Goal: Task Accomplishment & Management: Manage account settings

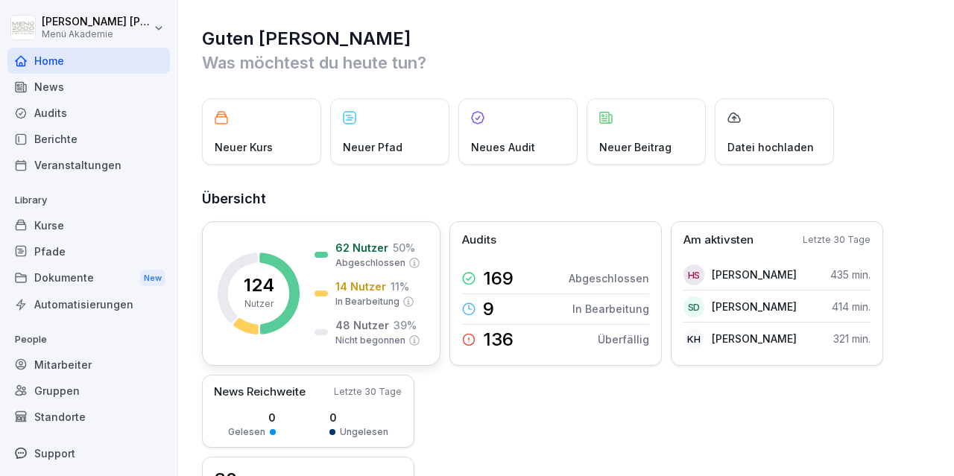
click at [260, 265] on rect at bounding box center [259, 294] width 82 height 82
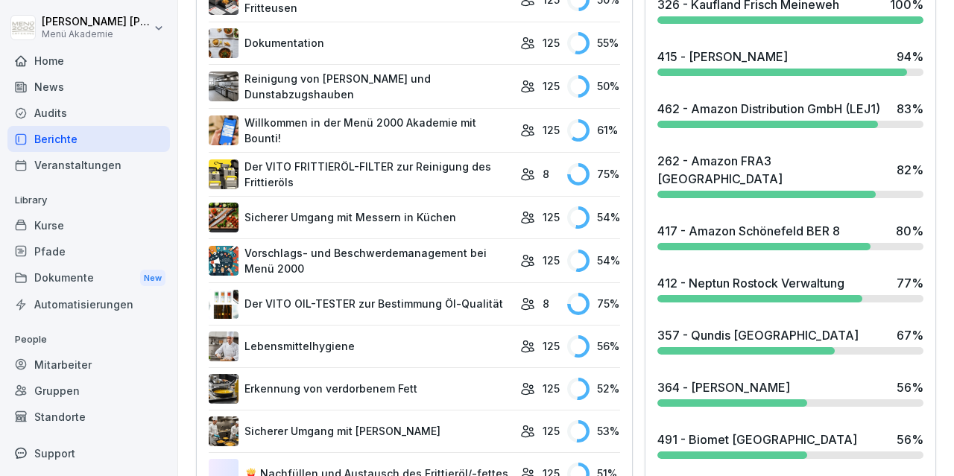
scroll to position [692, 0]
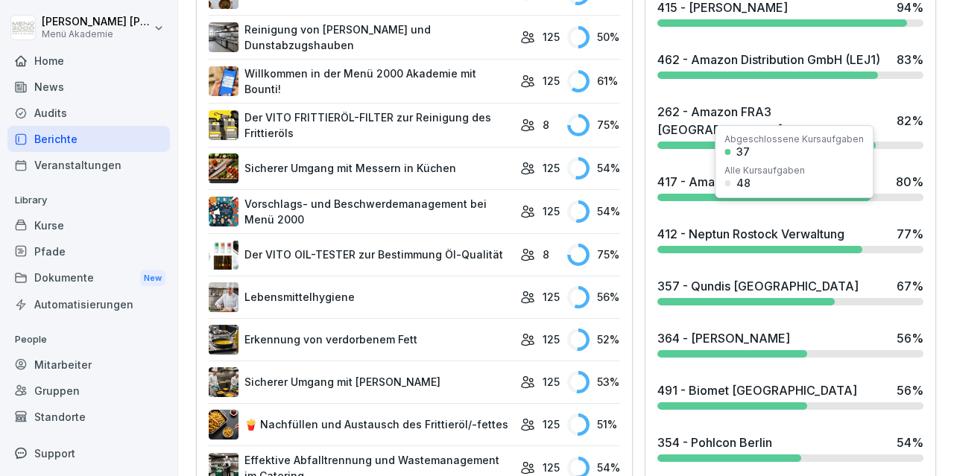
click at [755, 225] on div "412 - Neptun Rostock Verwaltung" at bounding box center [750, 234] width 187 height 18
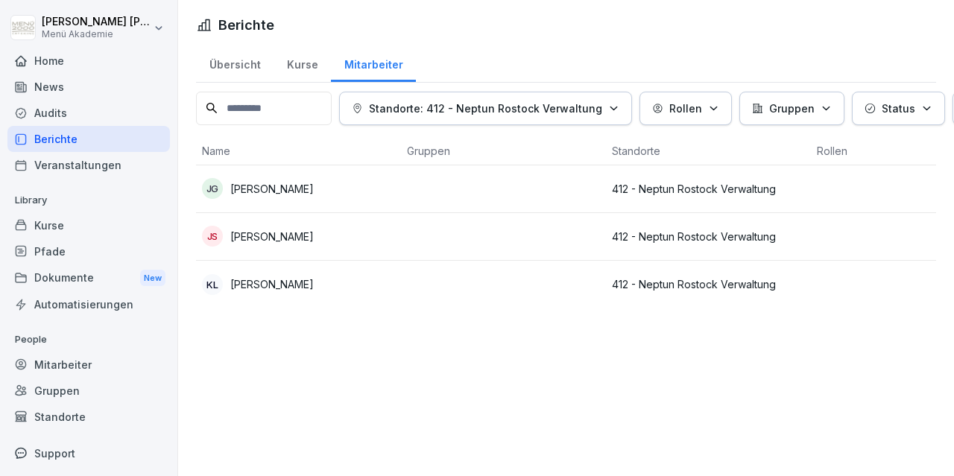
click at [268, 284] on p "[PERSON_NAME]" at bounding box center [271, 284] width 83 height 16
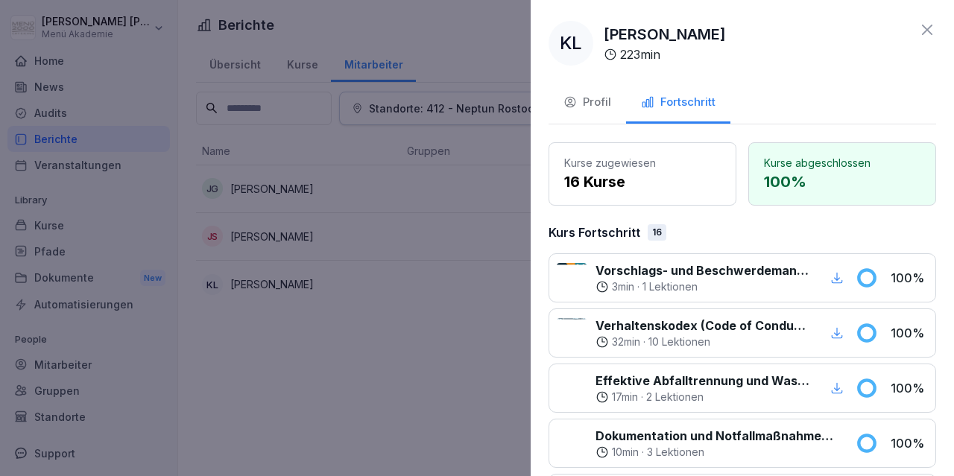
scroll to position [173, 0]
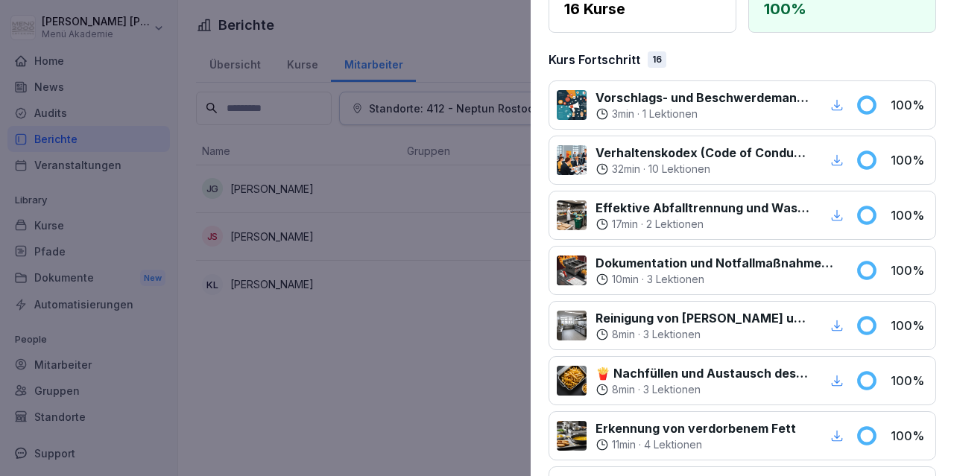
click at [394, 369] on div at bounding box center [477, 238] width 954 height 476
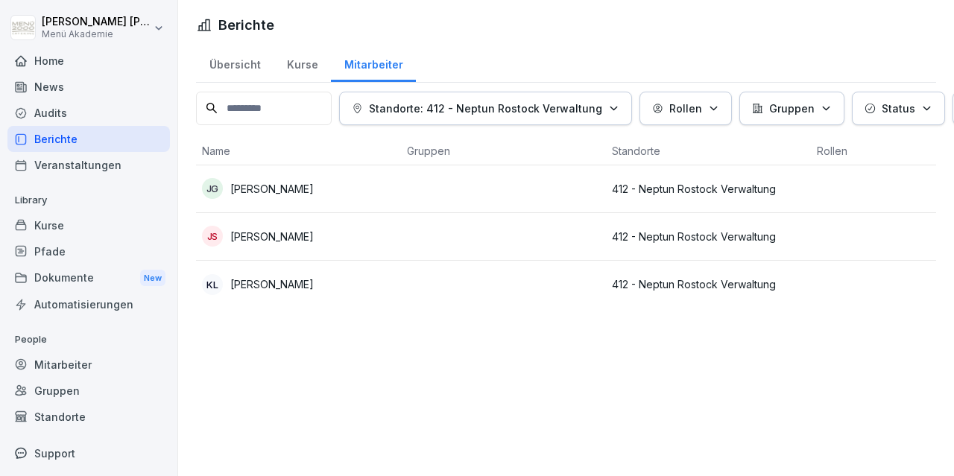
click at [291, 237] on p "[PERSON_NAME]" at bounding box center [271, 237] width 83 height 16
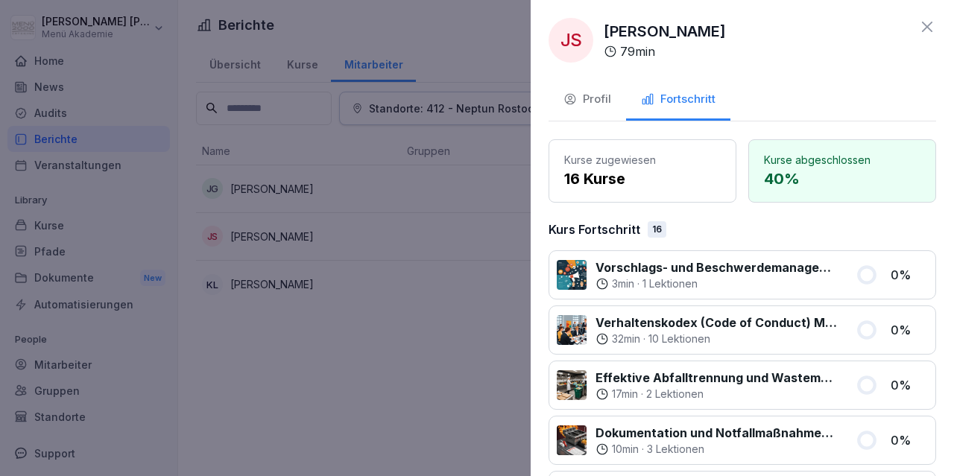
scroll to position [0, 0]
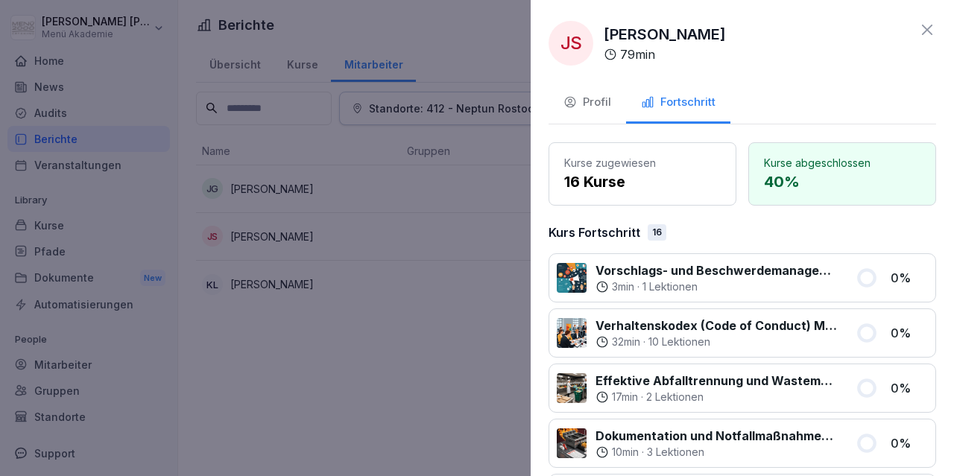
drag, startPoint x: 391, startPoint y: 388, endPoint x: 365, endPoint y: 376, distance: 28.7
click at [387, 384] on div at bounding box center [477, 238] width 954 height 476
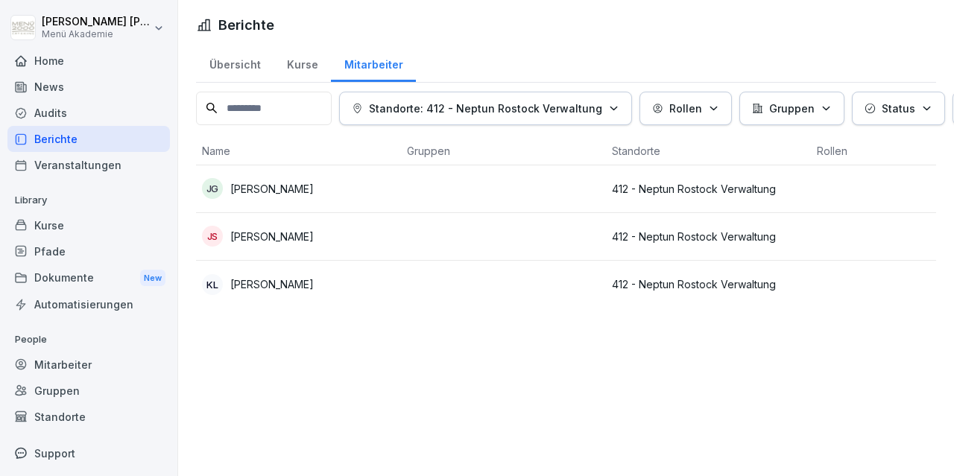
click at [282, 236] on p "[PERSON_NAME]" at bounding box center [271, 237] width 83 height 16
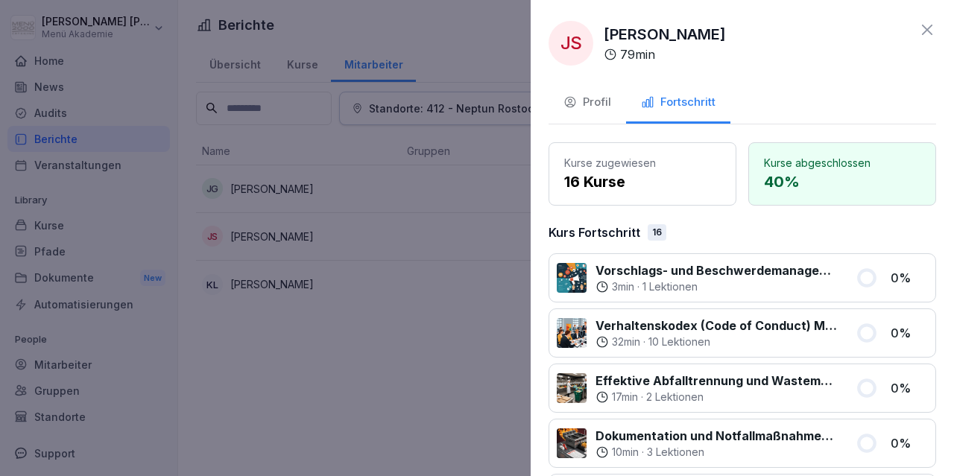
click at [294, 320] on div at bounding box center [477, 238] width 954 height 476
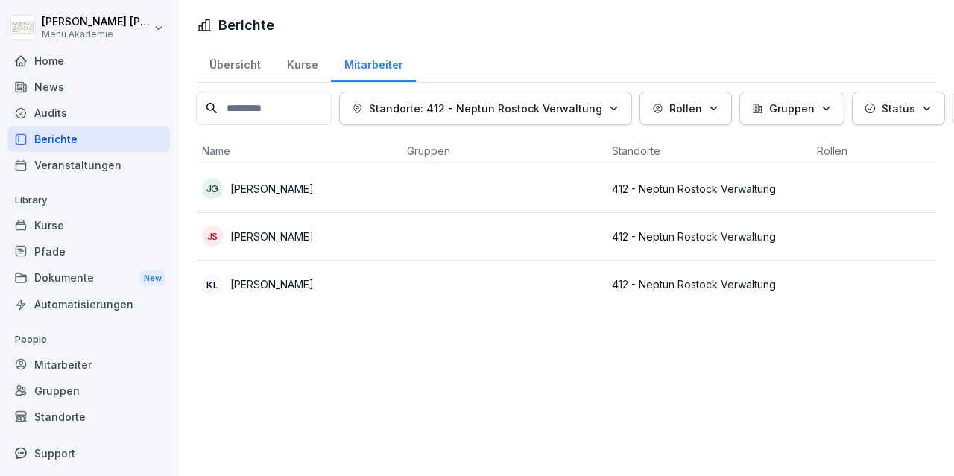
click at [308, 188] on p "[PERSON_NAME]" at bounding box center [271, 189] width 83 height 16
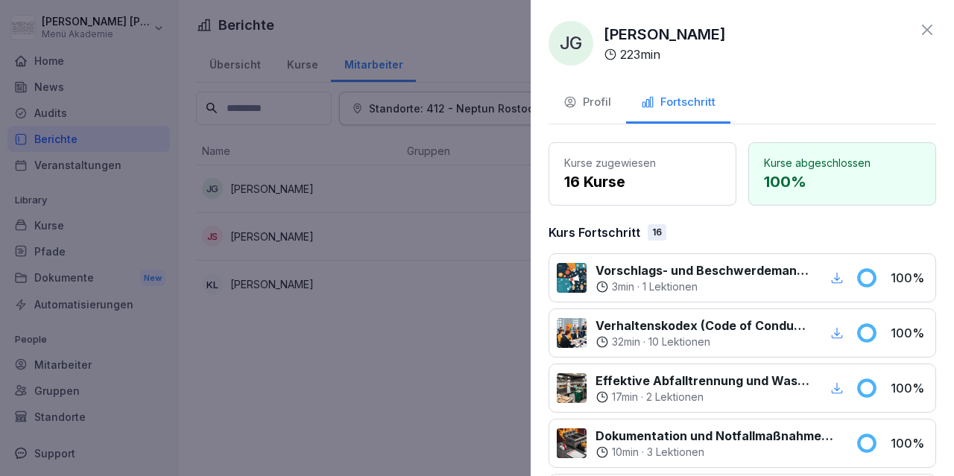
click at [300, 302] on div at bounding box center [477, 238] width 954 height 476
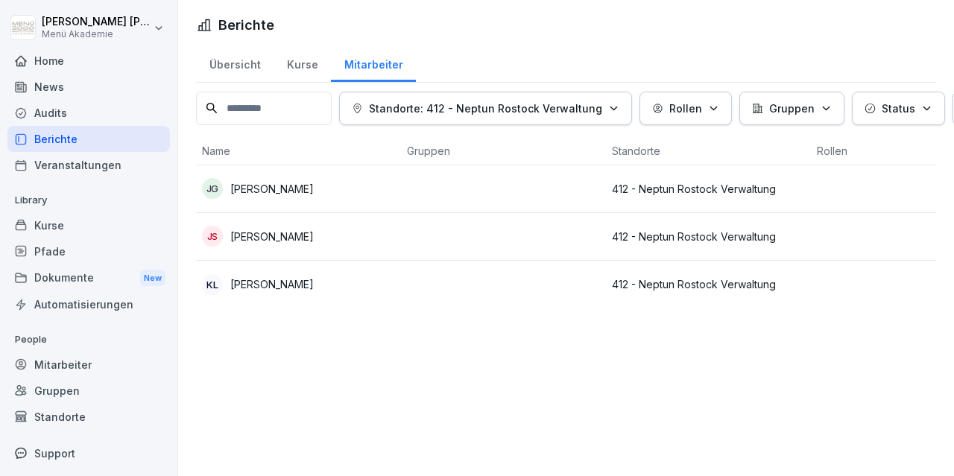
click at [288, 285] on div "KL [PERSON_NAME]" at bounding box center [298, 284] width 193 height 21
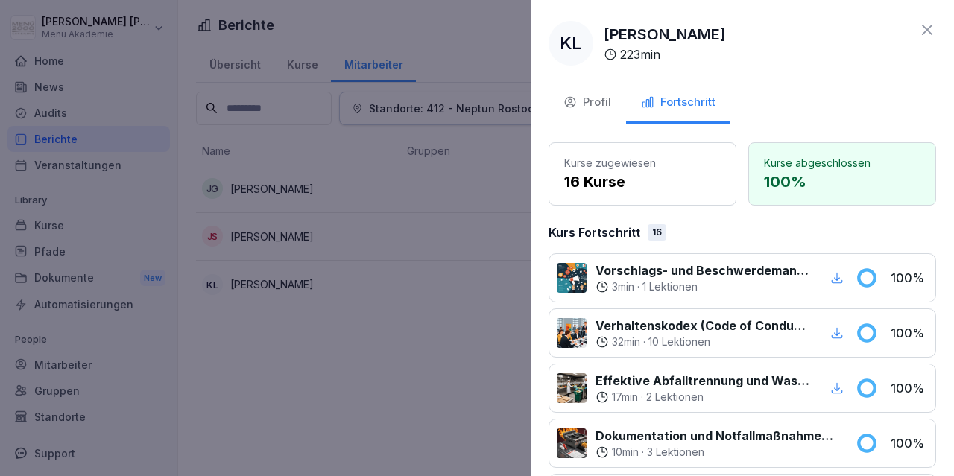
click at [314, 355] on div at bounding box center [477, 238] width 954 height 476
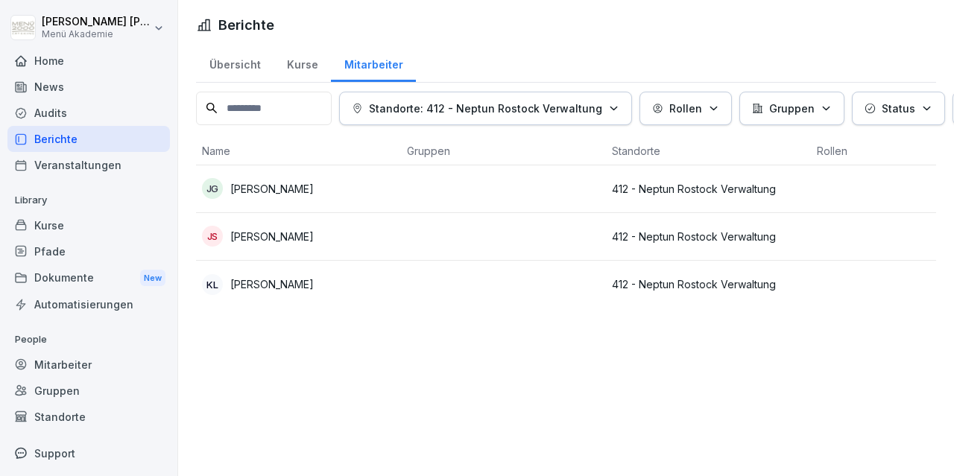
click at [310, 192] on p "[PERSON_NAME]" at bounding box center [271, 189] width 83 height 16
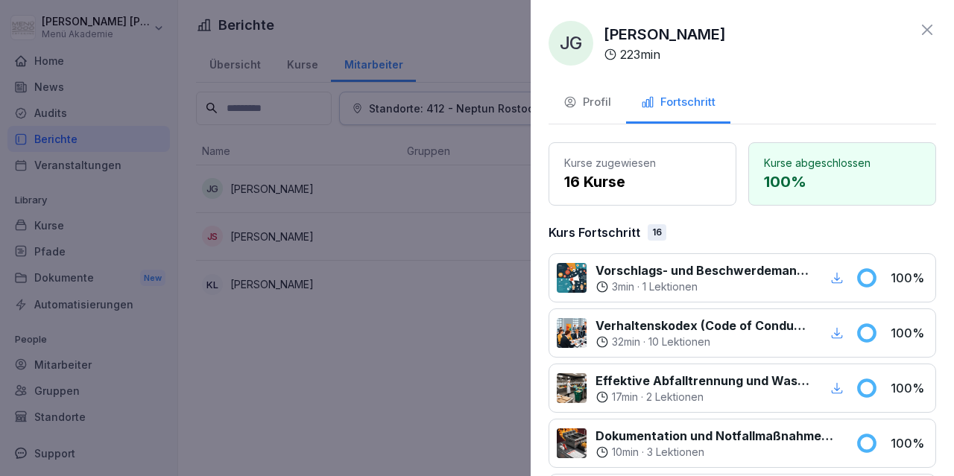
click at [394, 349] on div at bounding box center [477, 238] width 954 height 476
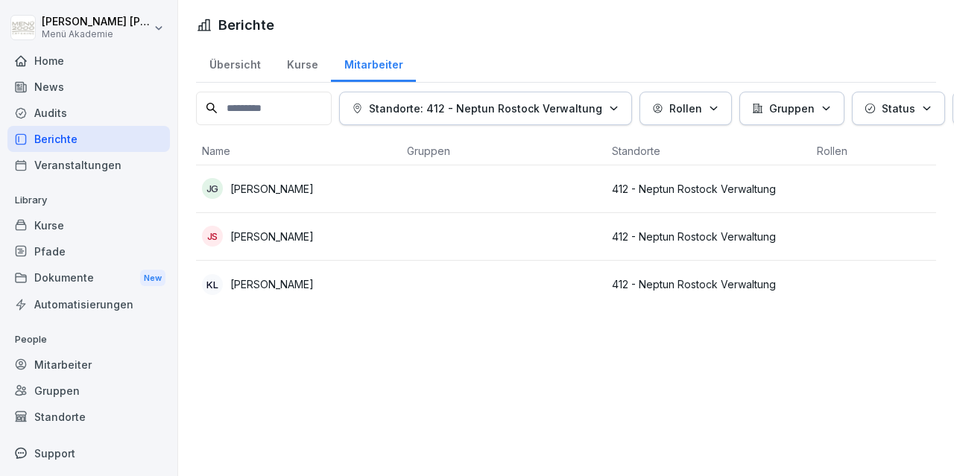
click at [282, 233] on p "[PERSON_NAME]" at bounding box center [271, 237] width 83 height 16
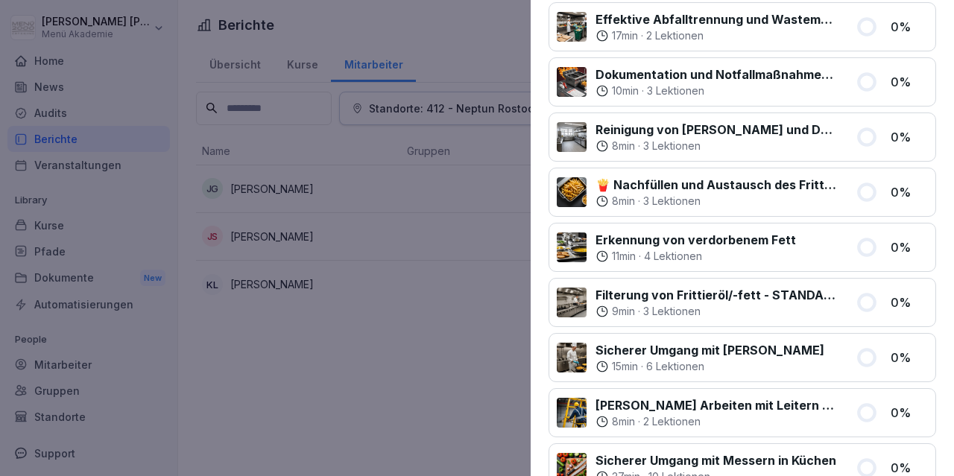
scroll to position [346, 0]
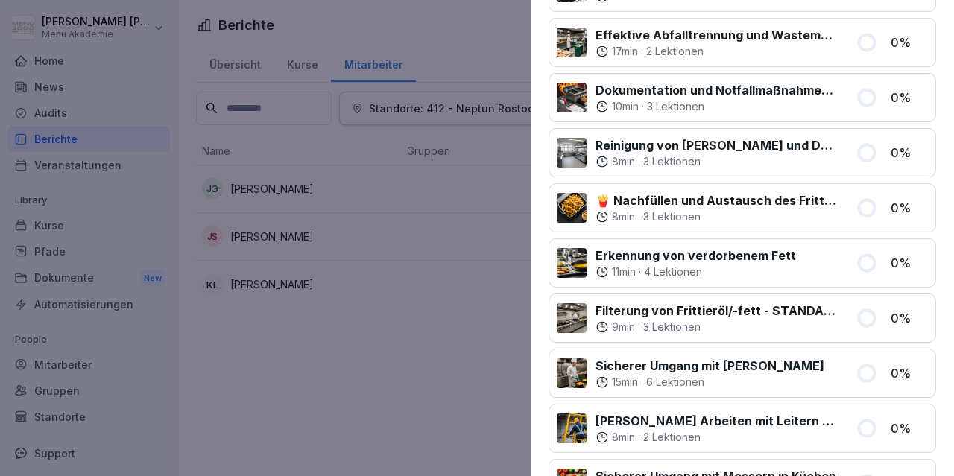
click at [309, 338] on div at bounding box center [477, 238] width 954 height 476
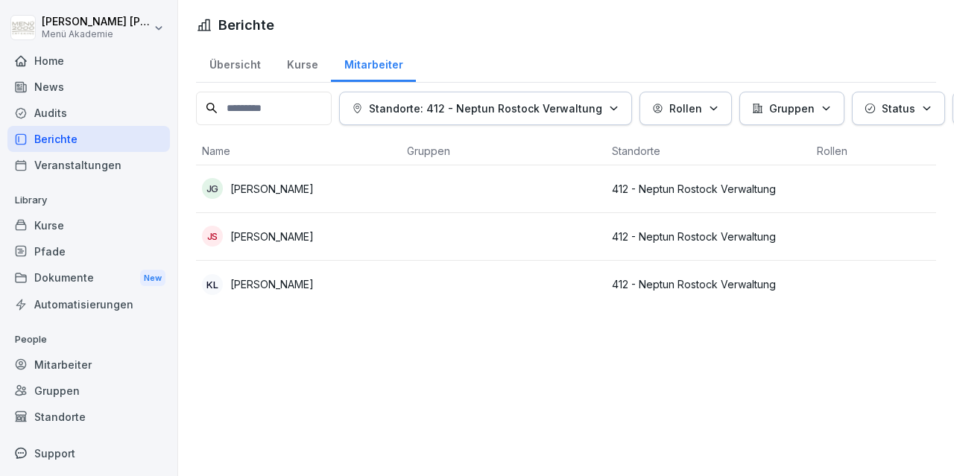
click at [262, 287] on p "[PERSON_NAME]" at bounding box center [271, 284] width 83 height 16
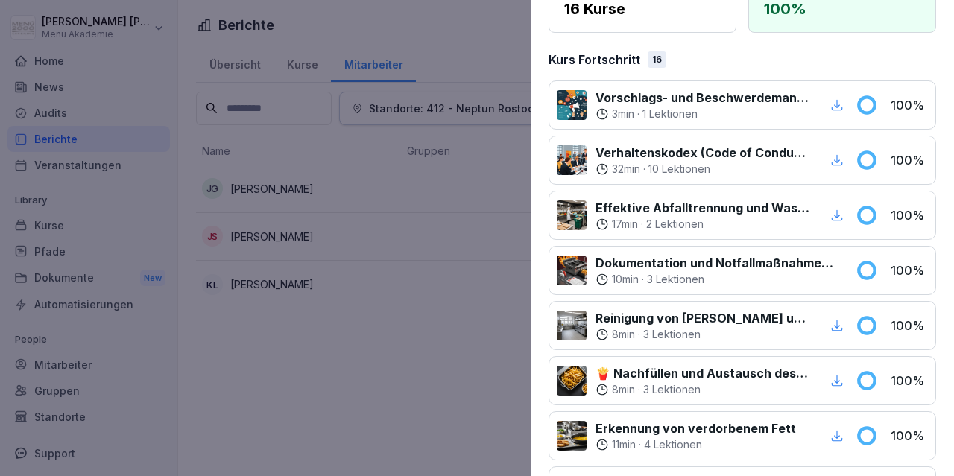
scroll to position [0, 0]
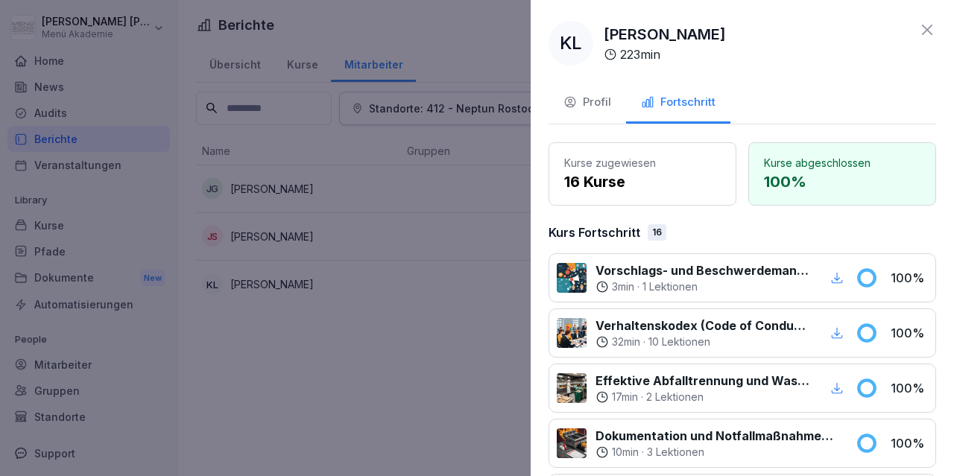
click at [390, 274] on div at bounding box center [477, 238] width 954 height 476
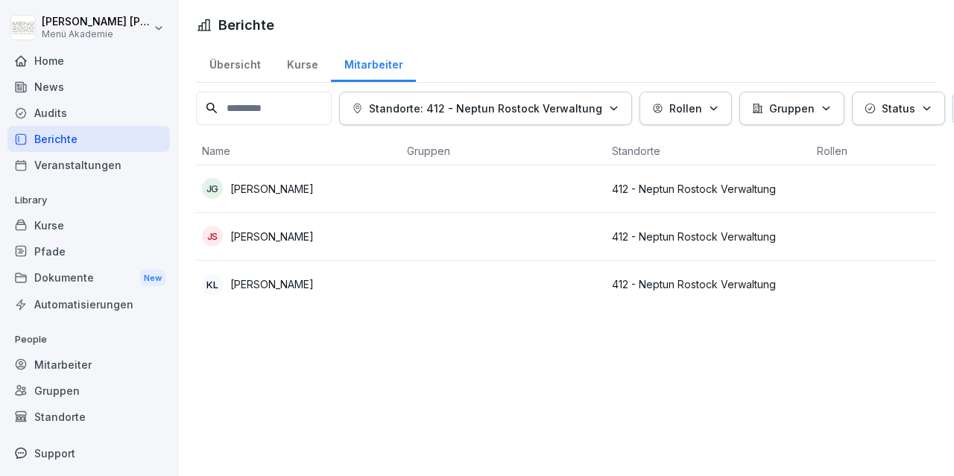
click at [300, 189] on p "[PERSON_NAME]" at bounding box center [271, 189] width 83 height 16
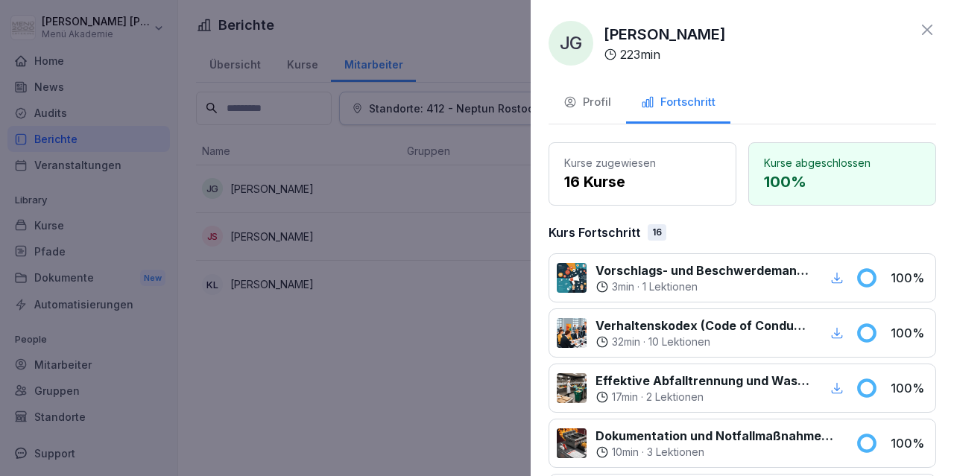
click at [316, 391] on div at bounding box center [477, 238] width 954 height 476
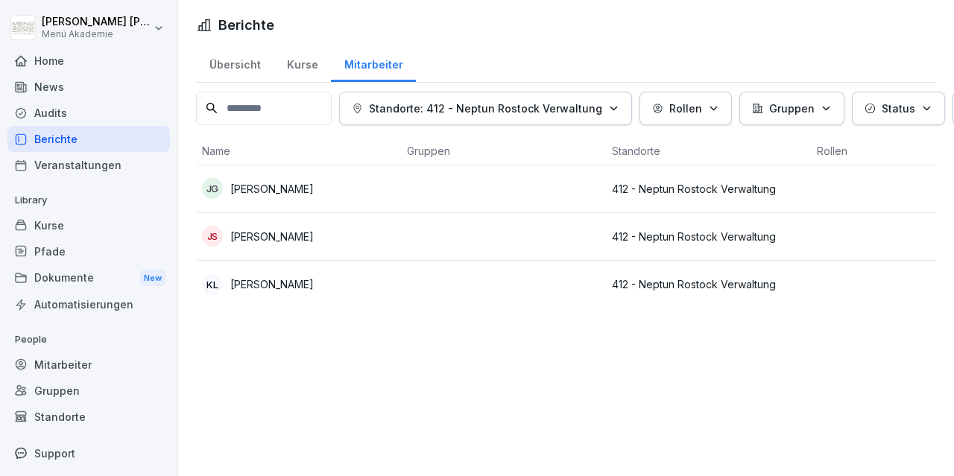
click at [291, 232] on p "[PERSON_NAME]" at bounding box center [271, 237] width 83 height 16
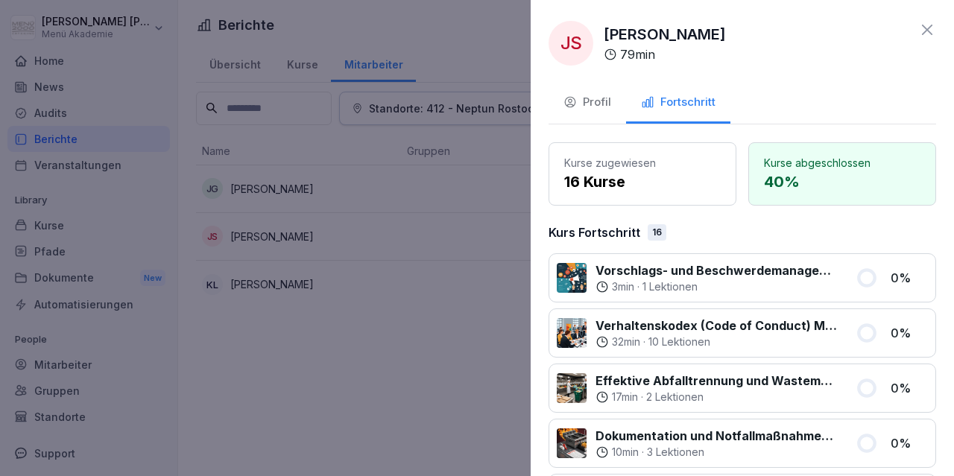
click at [587, 103] on div "Profil" at bounding box center [587, 102] width 48 height 17
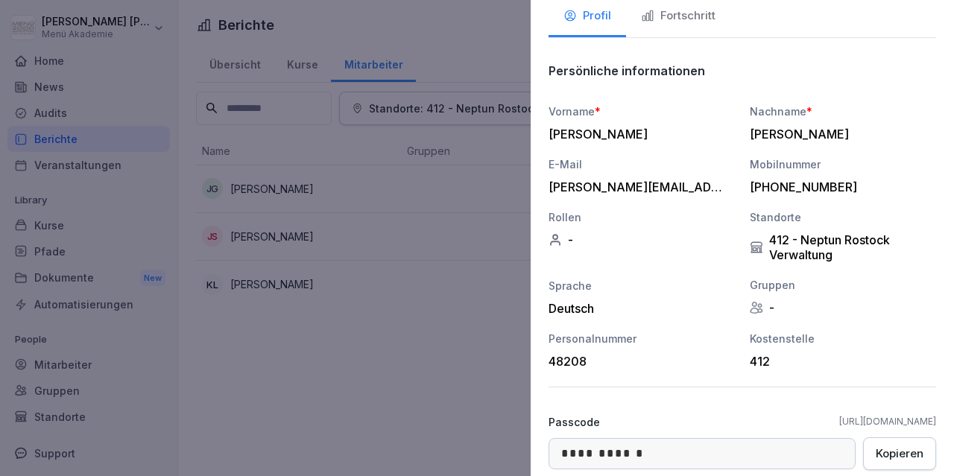
scroll to position [171, 0]
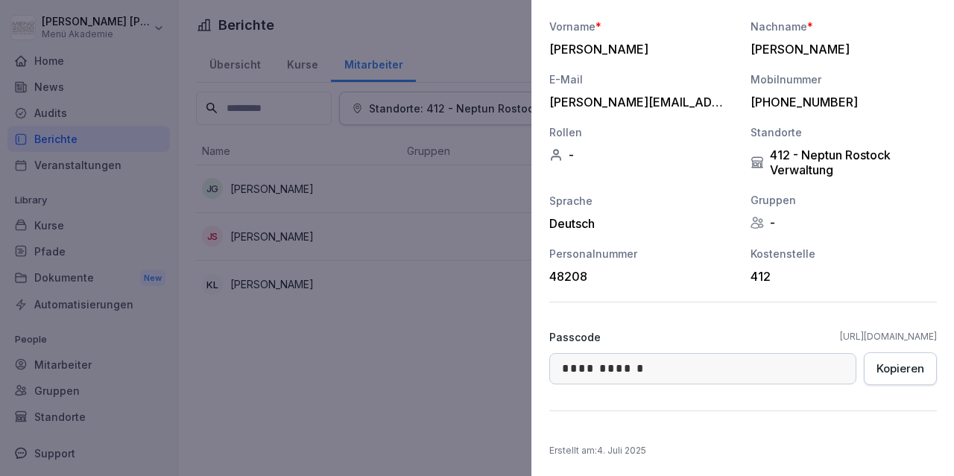
click at [396, 389] on div at bounding box center [477, 238] width 954 height 476
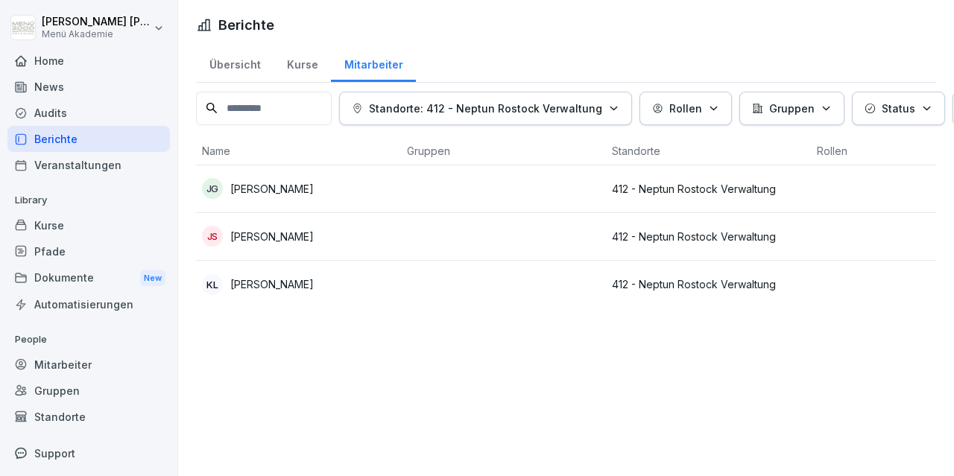
click at [268, 278] on p "[PERSON_NAME]" at bounding box center [271, 284] width 83 height 16
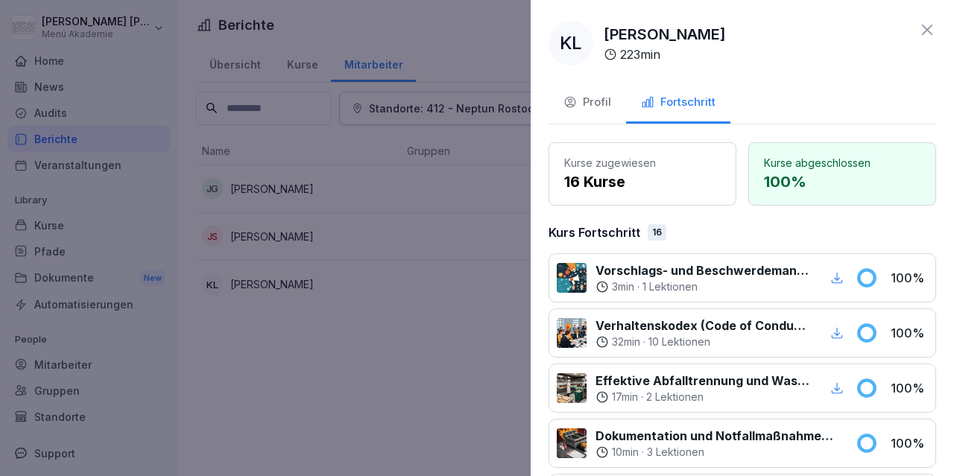
click at [581, 102] on div "Profil" at bounding box center [587, 102] width 48 height 17
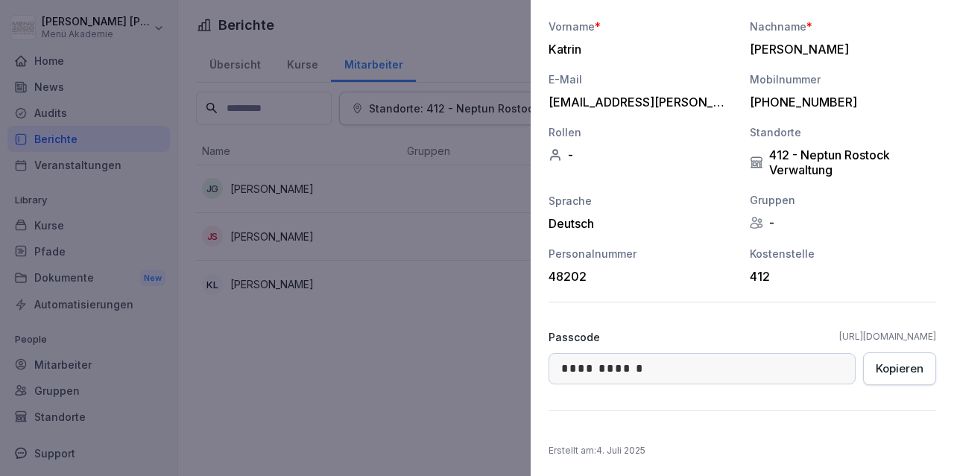
scroll to position [0, 0]
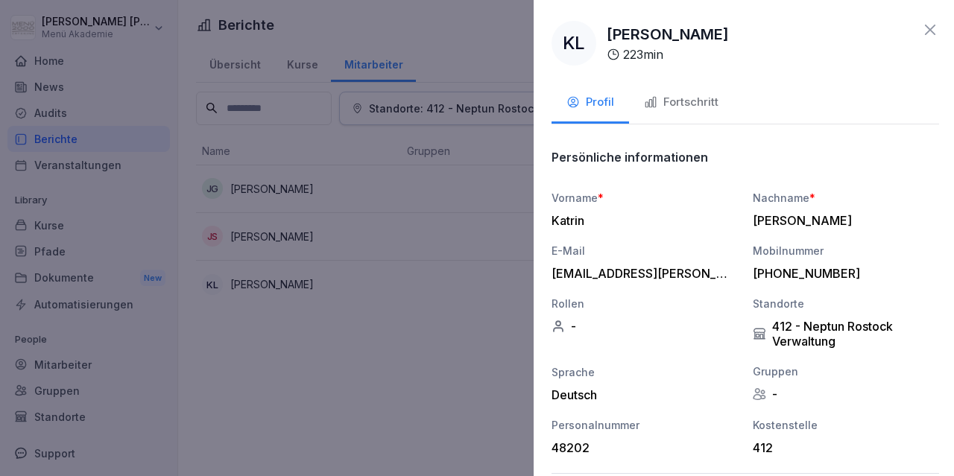
click at [314, 366] on div at bounding box center [477, 238] width 954 height 476
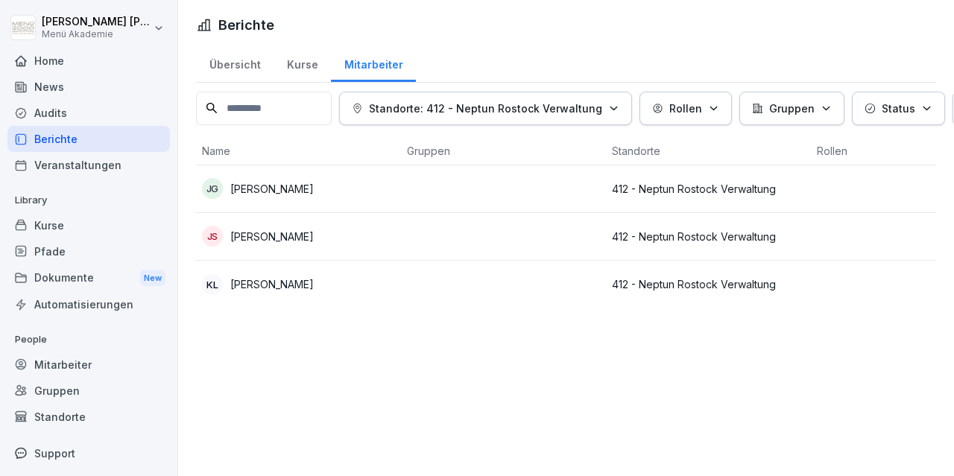
click at [282, 285] on p "[PERSON_NAME]" at bounding box center [271, 284] width 83 height 16
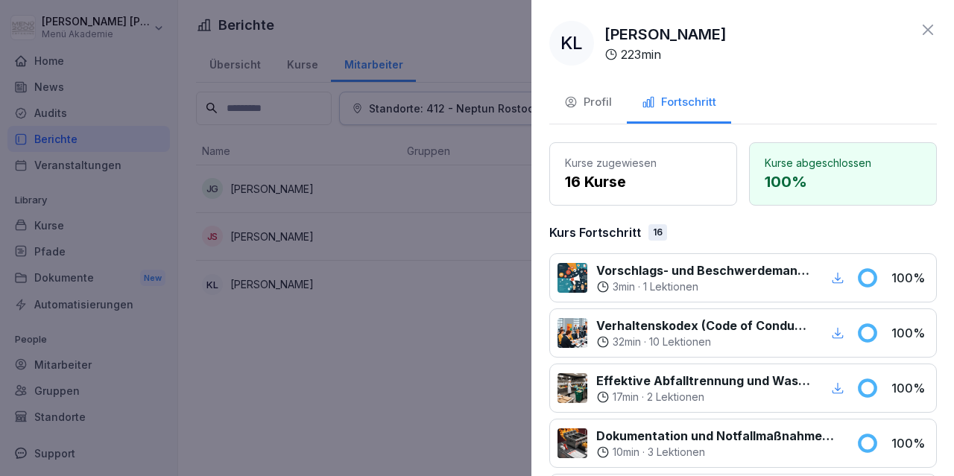
click at [312, 291] on div at bounding box center [477, 238] width 954 height 476
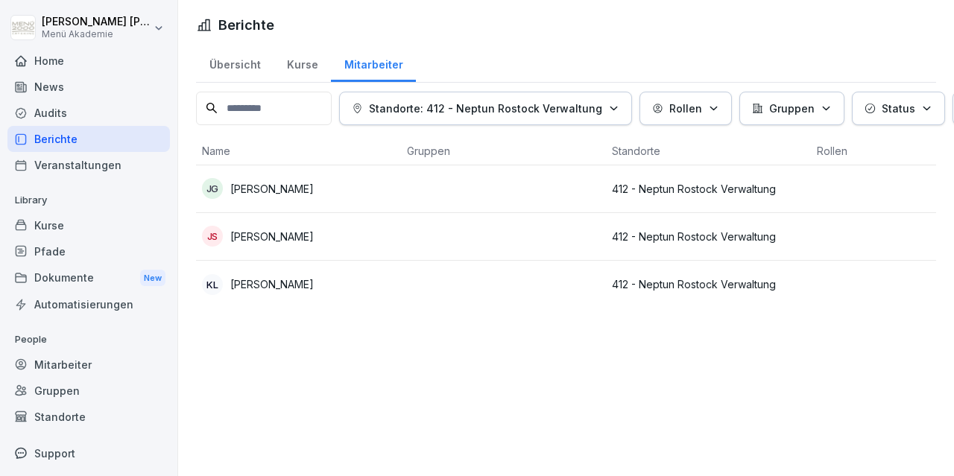
click at [256, 112] on input at bounding box center [264, 109] width 136 height 34
click at [610, 103] on icon "button" at bounding box center [613, 108] width 11 height 11
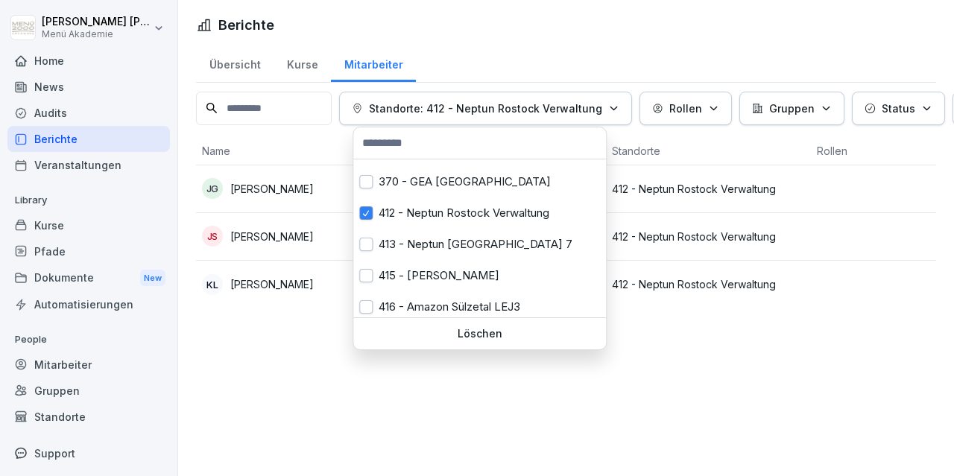
scroll to position [241, 0]
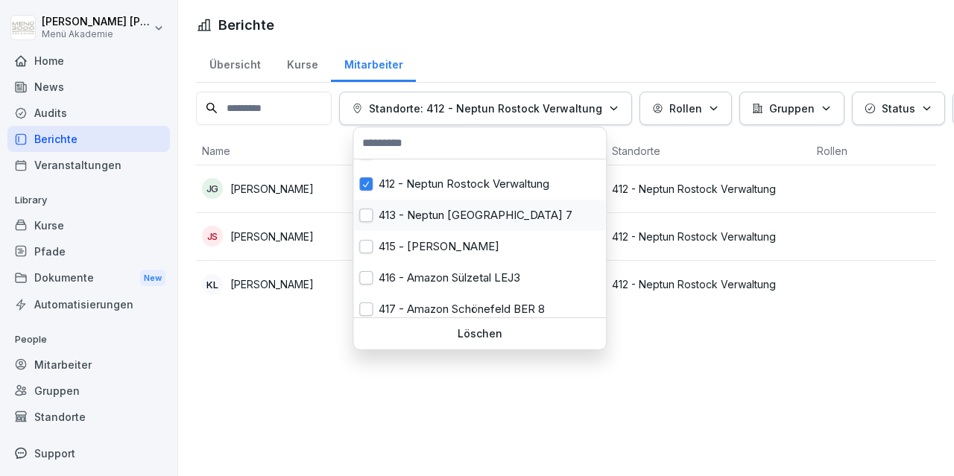
click at [467, 211] on div "413 - Neptun [GEOGRAPHIC_DATA] 7" at bounding box center [479, 215] width 253 height 31
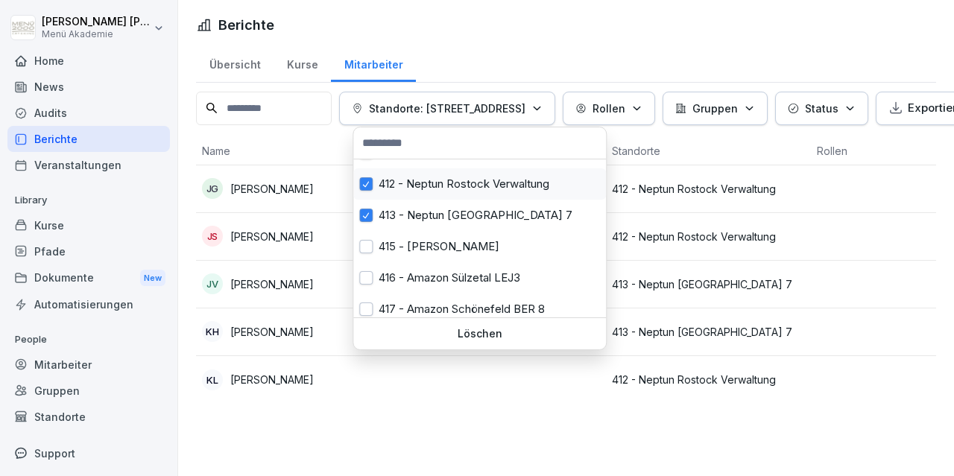
click at [369, 182] on button "button" at bounding box center [365, 183] width 13 height 13
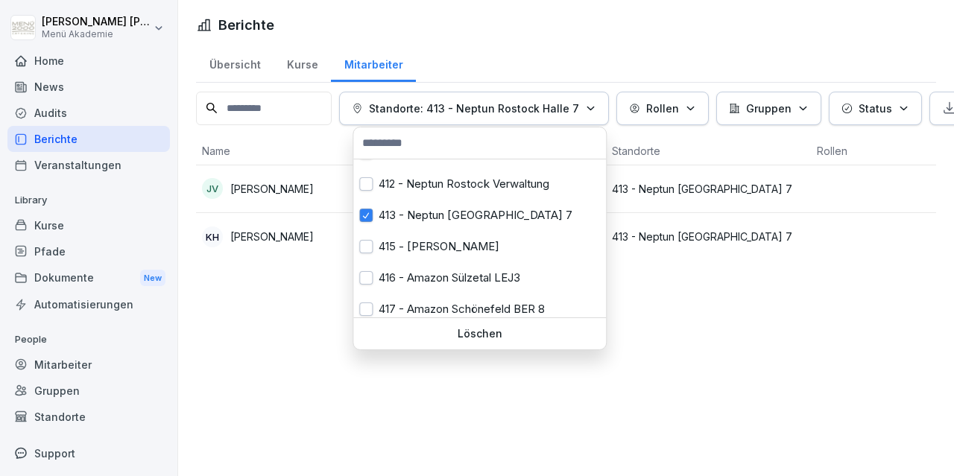
click at [294, 358] on html "[PERSON_NAME] Menü Akademie Home News Audits Berichte Veranstaltungen Library K…" at bounding box center [477, 238] width 954 height 476
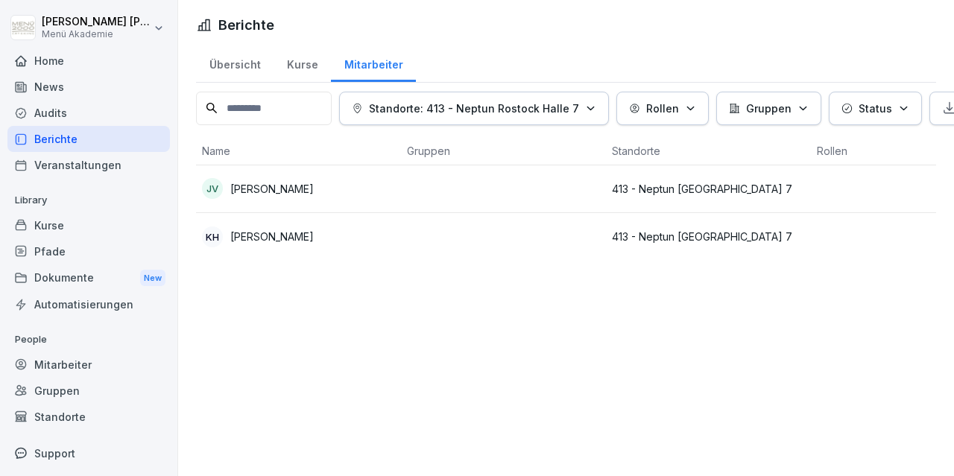
click at [724, 185] on p "413 - Neptun [GEOGRAPHIC_DATA] 7" at bounding box center [708, 189] width 193 height 16
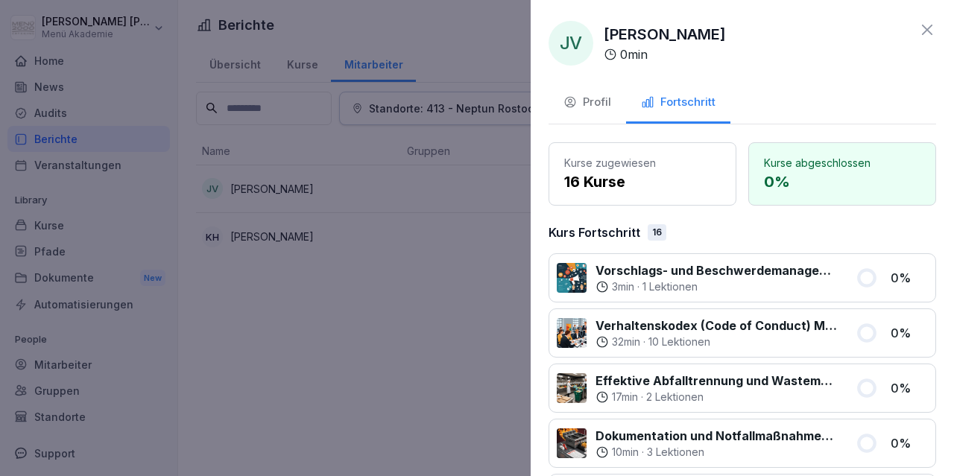
click at [587, 105] on div "Profil" at bounding box center [587, 102] width 48 height 17
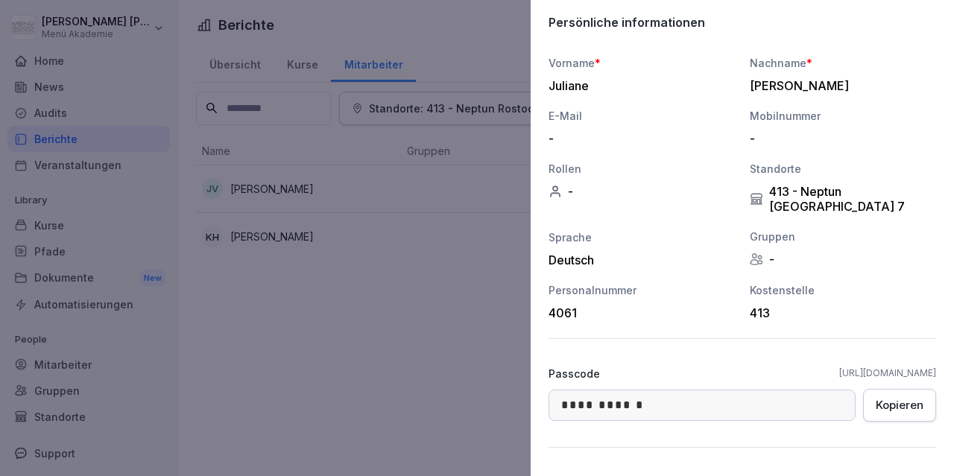
scroll to position [157, 0]
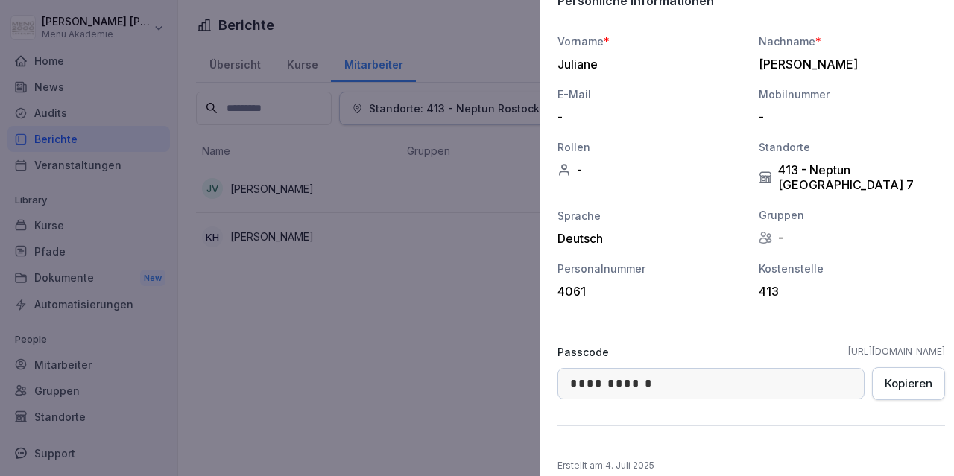
click at [396, 347] on div at bounding box center [477, 238] width 954 height 476
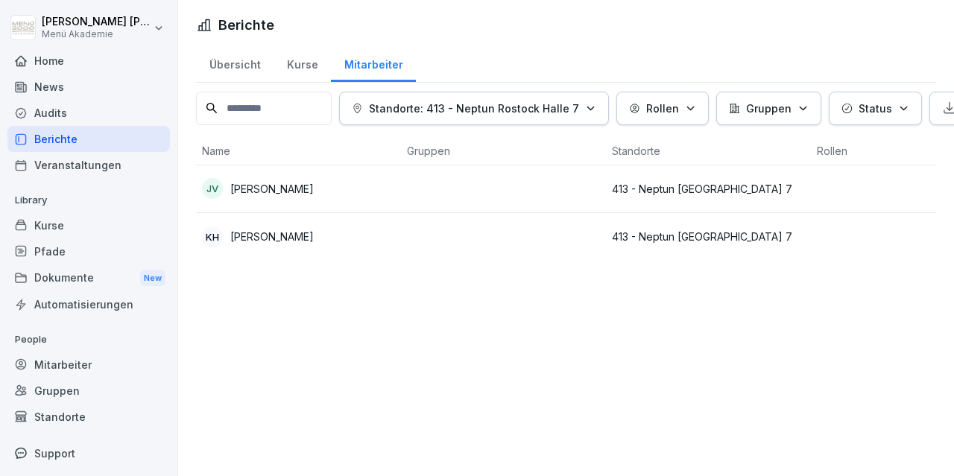
click at [297, 233] on p "[PERSON_NAME]" at bounding box center [271, 237] width 83 height 16
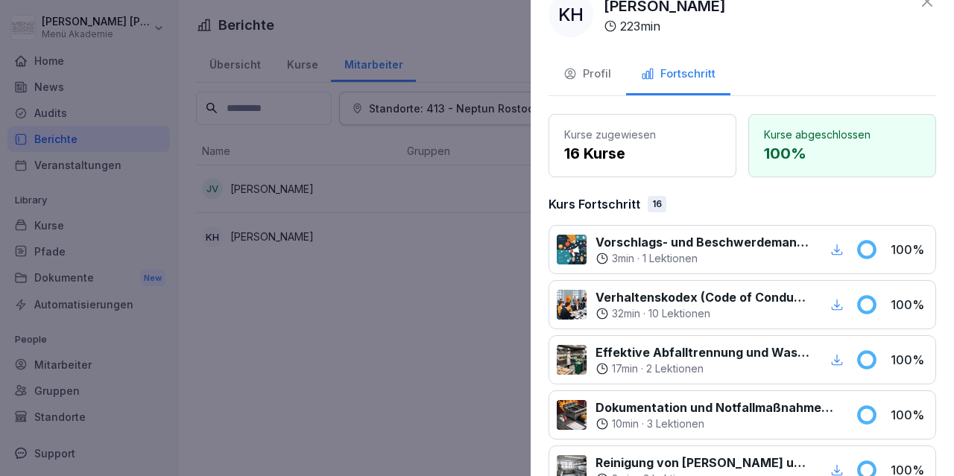
scroll to position [0, 0]
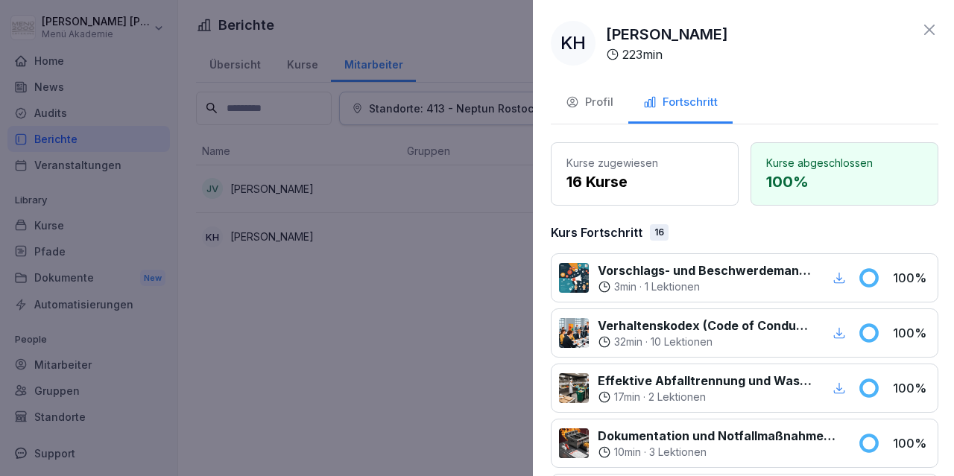
click at [419, 355] on div at bounding box center [477, 238] width 954 height 476
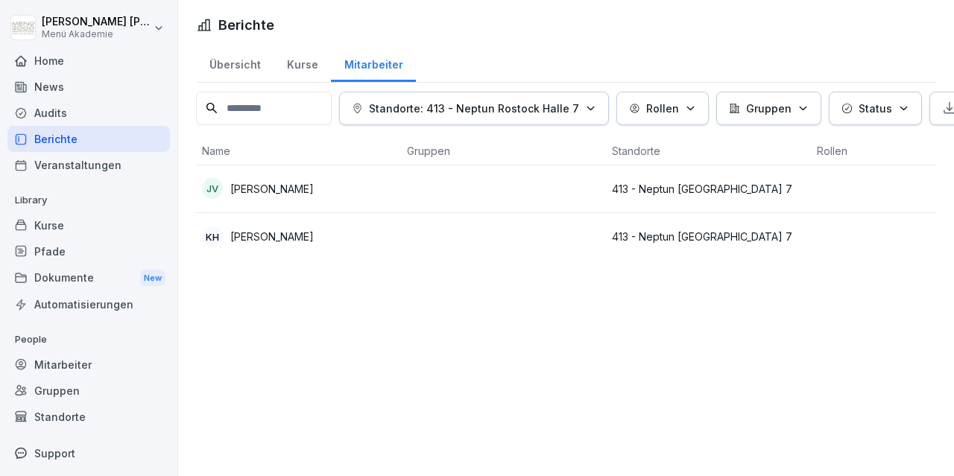
click at [441, 106] on p "Standorte: 413 - Neptun Rostock Halle 7" at bounding box center [474, 109] width 210 height 16
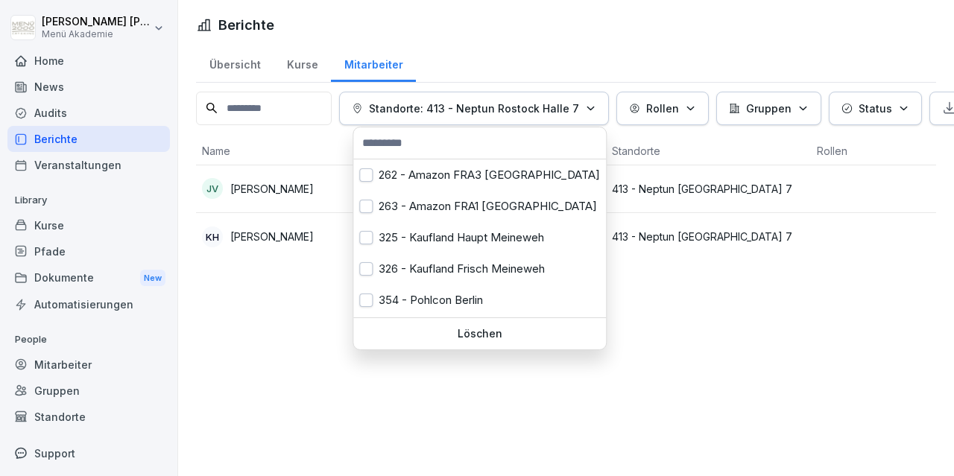
drag, startPoint x: 491, startPoint y: 332, endPoint x: 374, endPoint y: 109, distance: 251.7
click at [491, 332] on p "Löschen" at bounding box center [479, 333] width 241 height 13
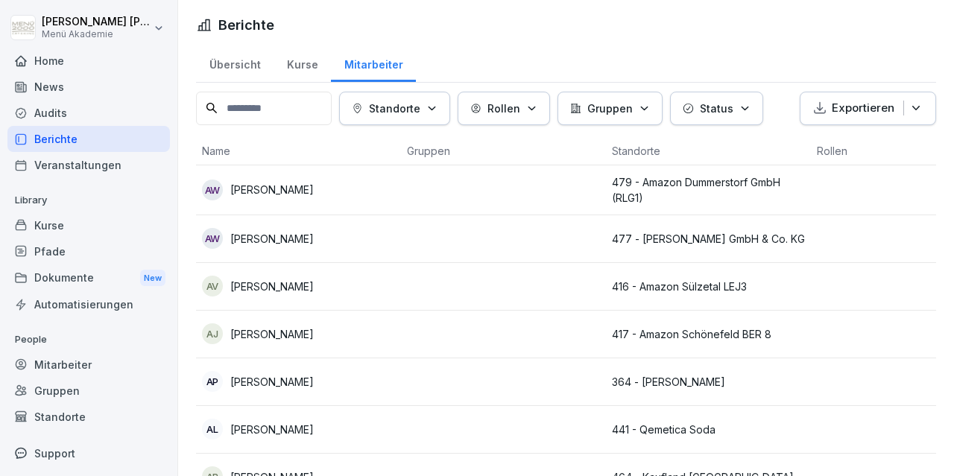
click at [272, 99] on input at bounding box center [264, 109] width 136 height 34
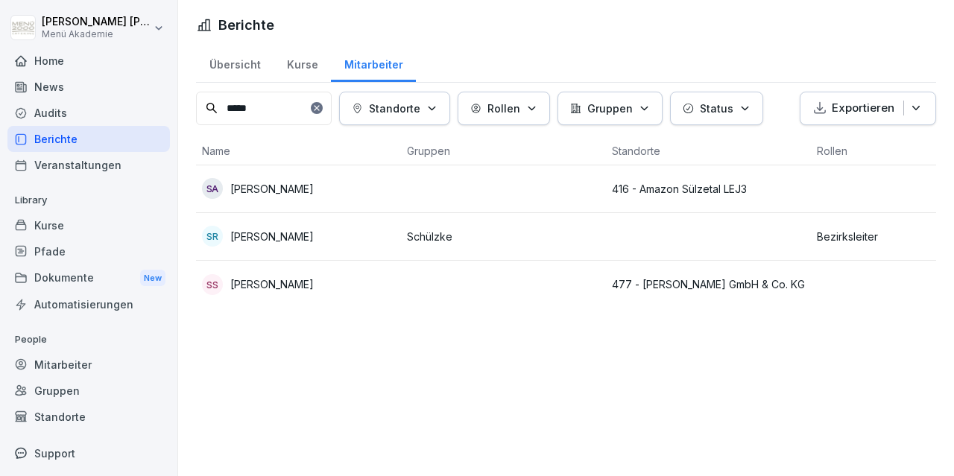
type input "****"
click at [271, 238] on p "[PERSON_NAME]" at bounding box center [271, 237] width 83 height 16
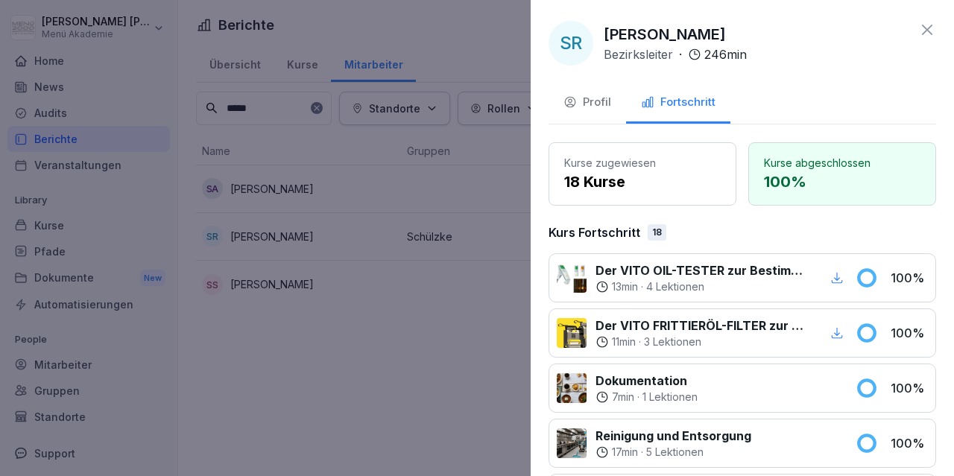
click at [610, 104] on div "Profil" at bounding box center [587, 102] width 48 height 17
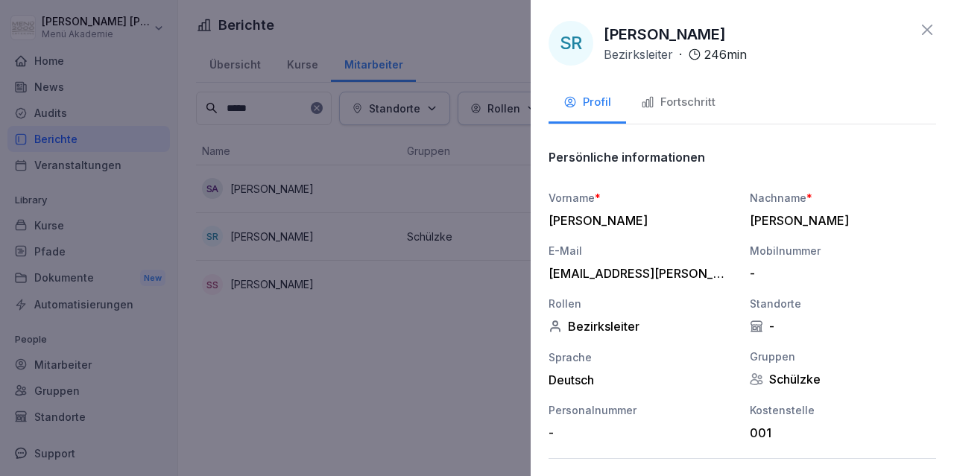
click at [686, 100] on div "Fortschritt" at bounding box center [678, 102] width 75 height 17
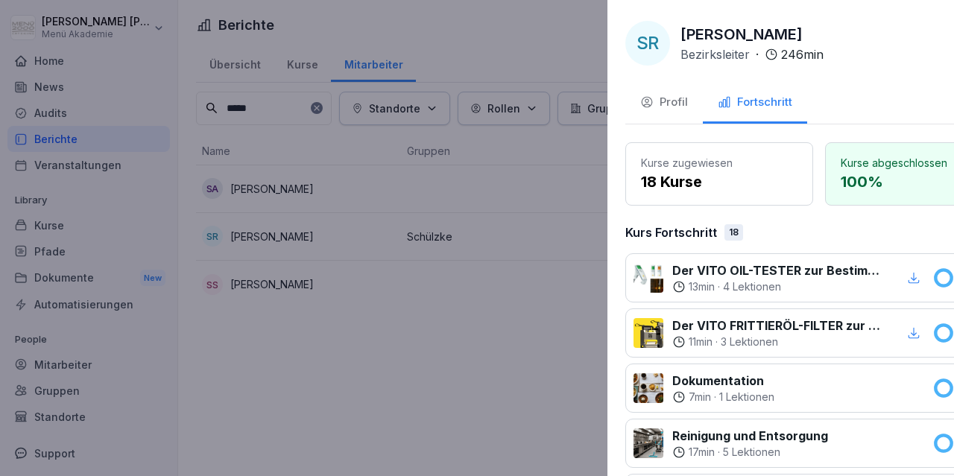
click at [353, 422] on div at bounding box center [477, 238] width 954 height 476
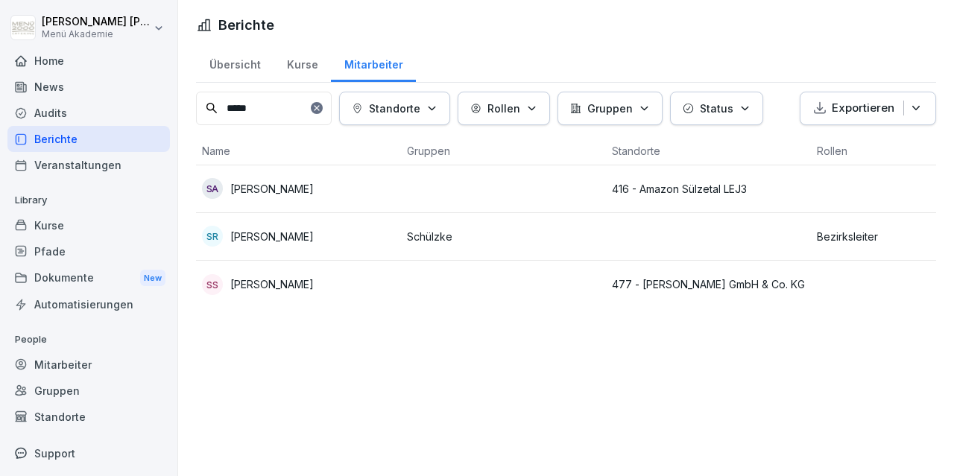
click at [54, 66] on div "Home" at bounding box center [88, 61] width 162 height 26
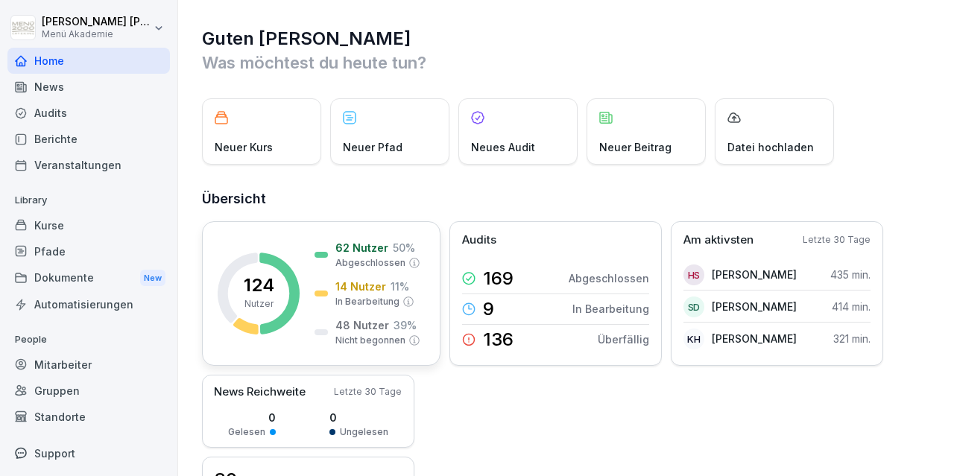
click at [358, 295] on p "In Bearbeitung" at bounding box center [367, 301] width 64 height 13
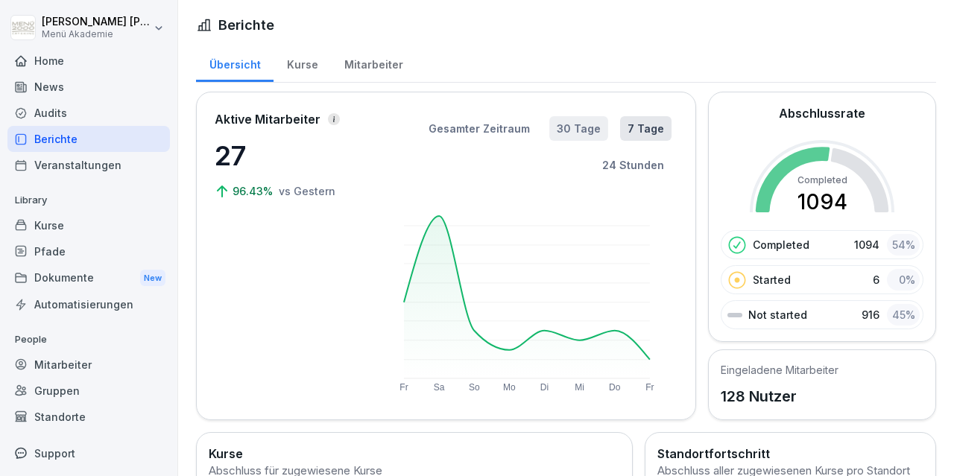
click at [575, 132] on button "30 Tage" at bounding box center [578, 128] width 59 height 25
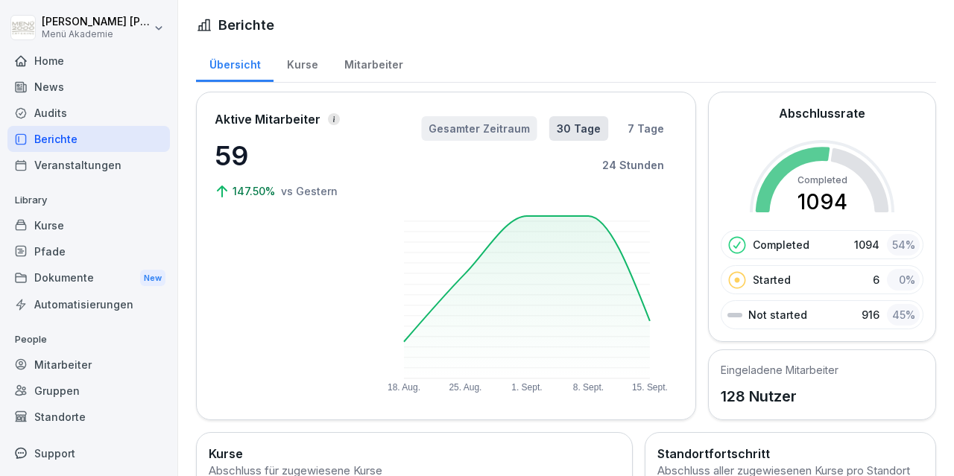
click at [491, 133] on button "Gesamter Zeitraum" at bounding box center [479, 128] width 116 height 25
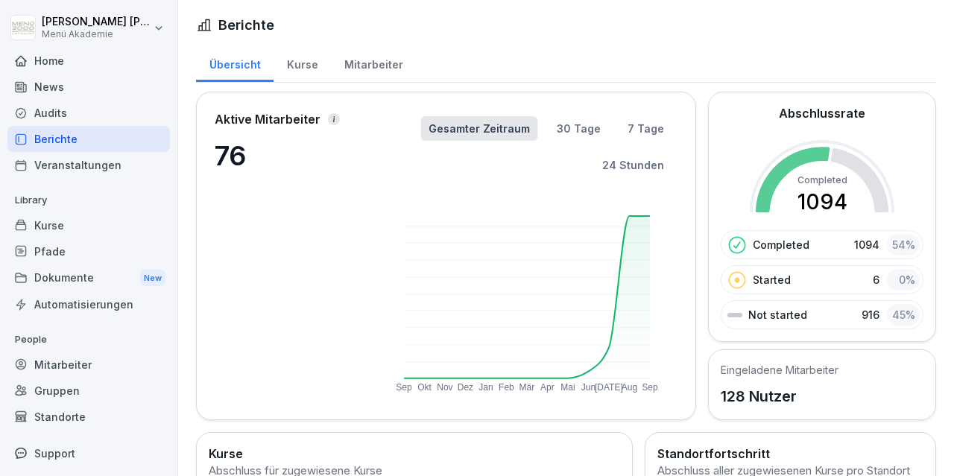
scroll to position [259, 0]
